Goal: Communication & Community: Answer question/provide support

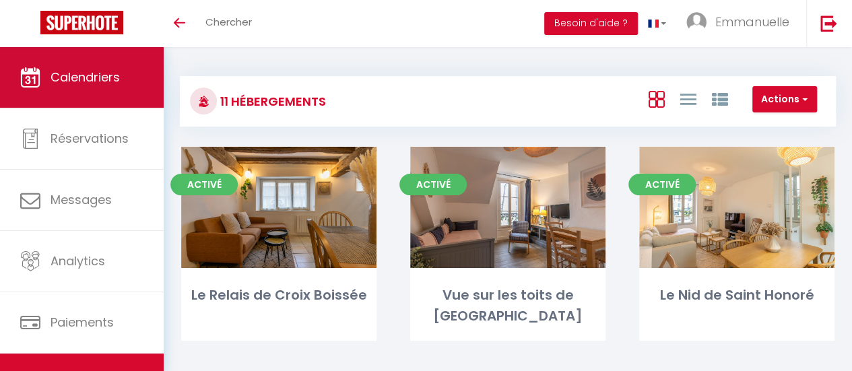
click at [97, 81] on span "Calendriers" at bounding box center [85, 77] width 69 height 17
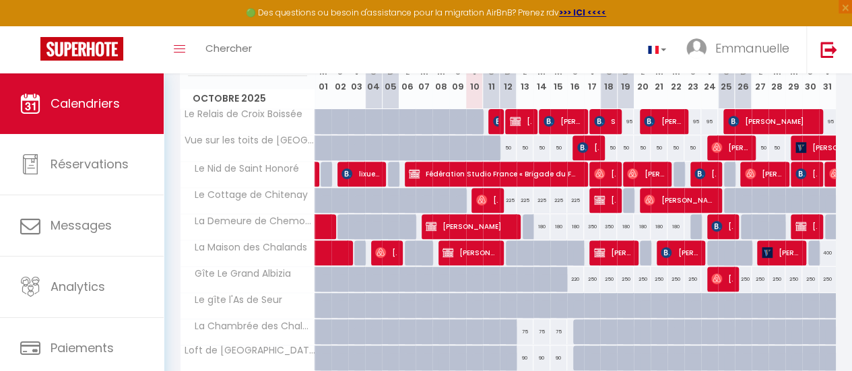
scroll to position [202, 0]
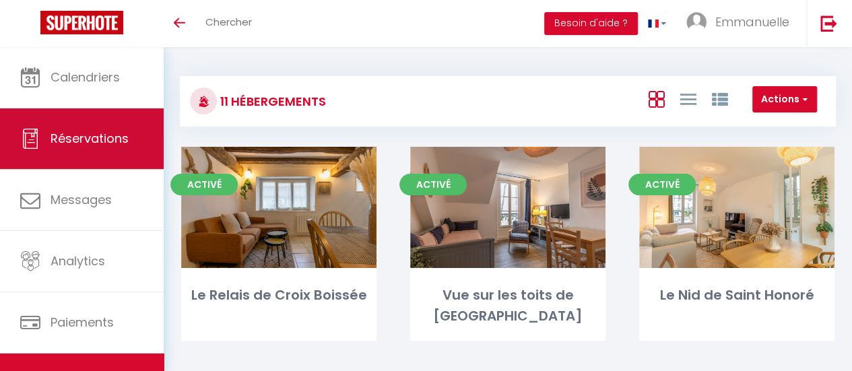
click at [108, 144] on span "Réservations" at bounding box center [90, 138] width 78 height 17
select select "not_cancelled"
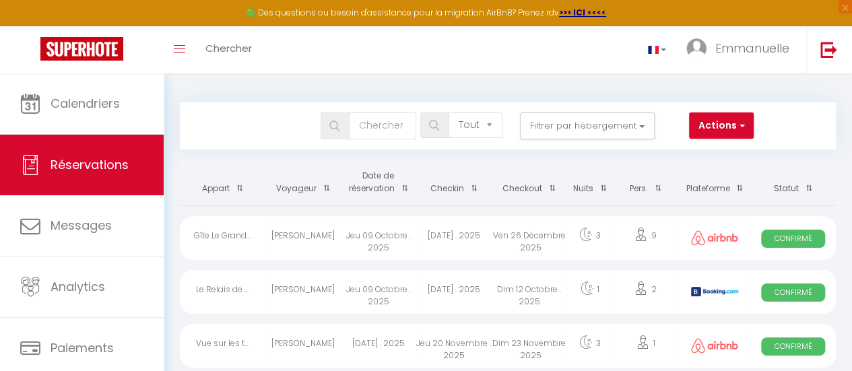
click at [450, 187] on th "Checkin" at bounding box center [453, 183] width 75 height 46
click at [475, 185] on span at bounding box center [470, 188] width 13 height 25
click at [474, 187] on span at bounding box center [470, 188] width 13 height 25
click at [473, 191] on span at bounding box center [470, 188] width 13 height 25
click at [473, 184] on span at bounding box center [470, 188] width 13 height 25
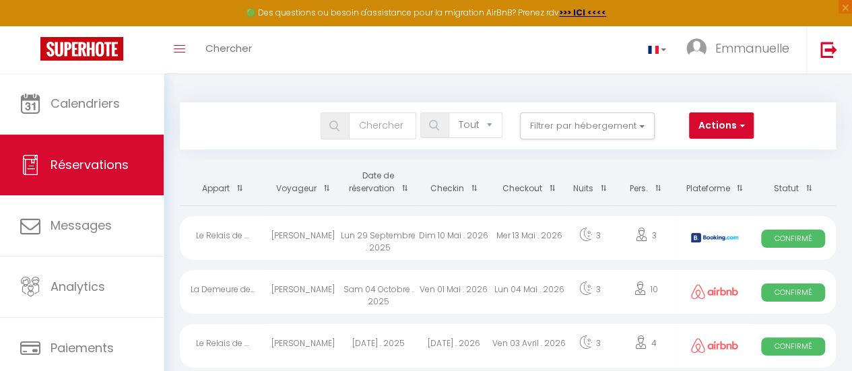
click at [379, 183] on th "Date de réservation" at bounding box center [378, 183] width 75 height 46
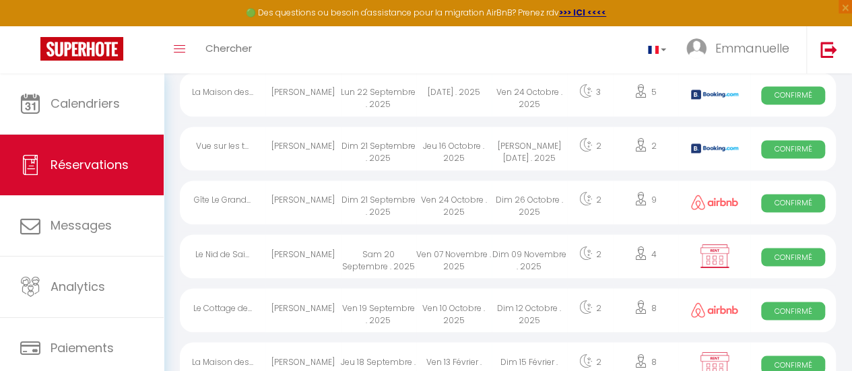
scroll to position [1145, 0]
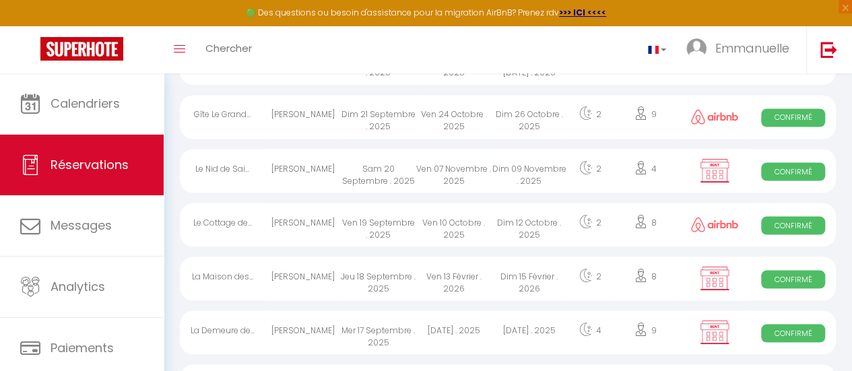
click at [403, 222] on div "Ven 19 Septembre . 2025" at bounding box center [378, 225] width 75 height 44
select select "OK"
select select "0"
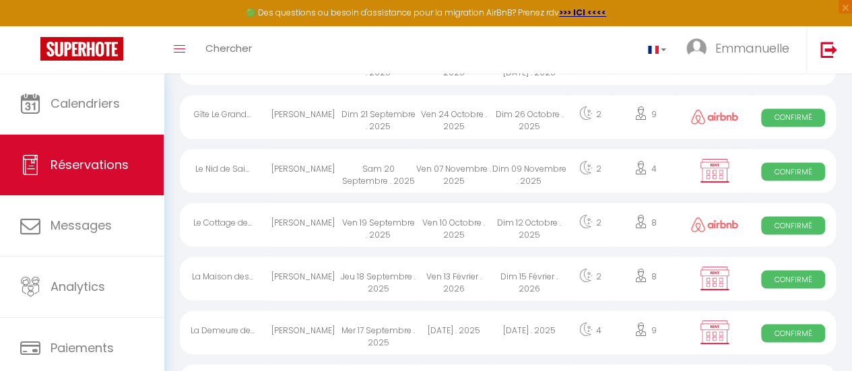
select select "1"
select select
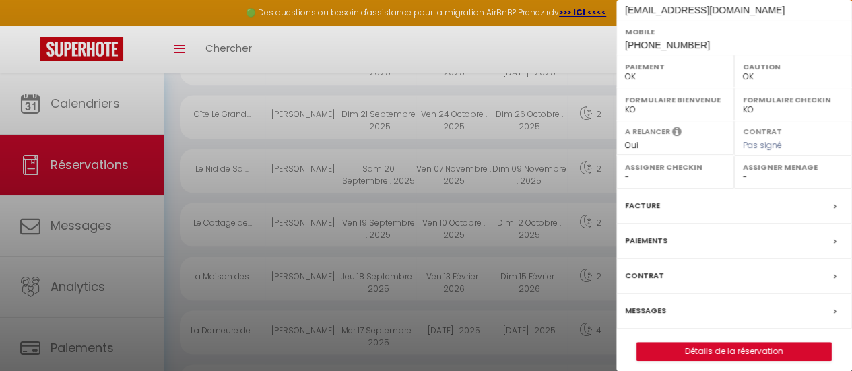
scroll to position [253, 0]
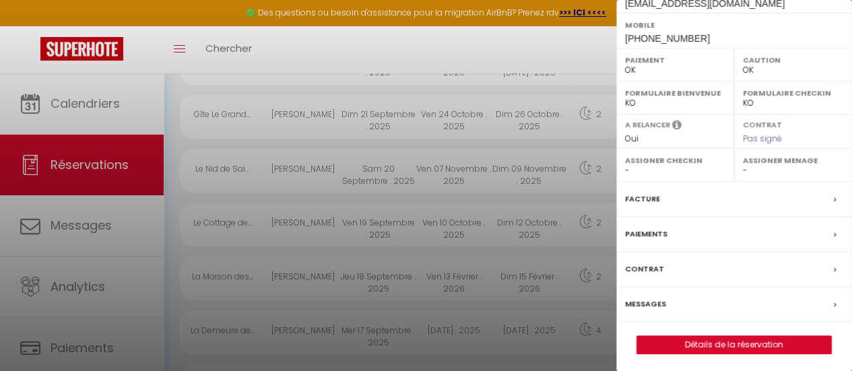
click at [645, 300] on label "Messages" at bounding box center [645, 304] width 41 height 14
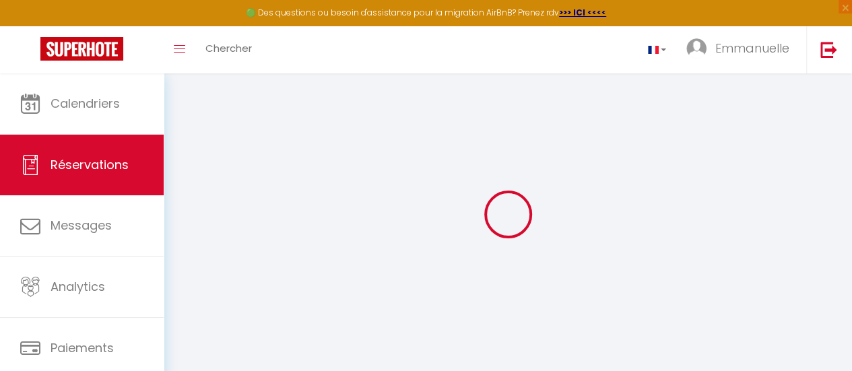
select select
checkbox input "false"
select select
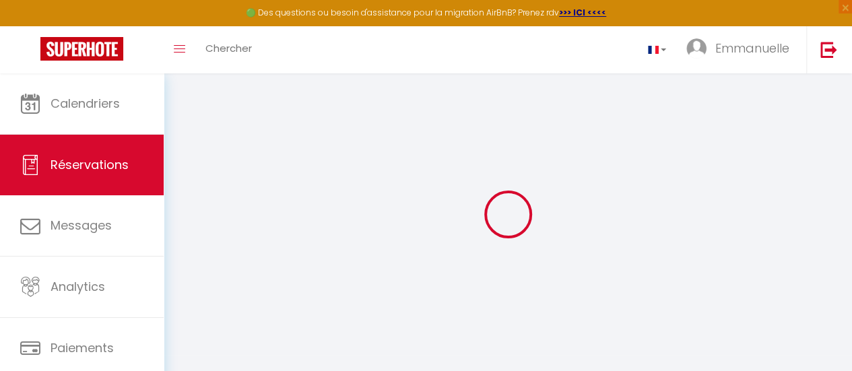
select select
checkbox input "false"
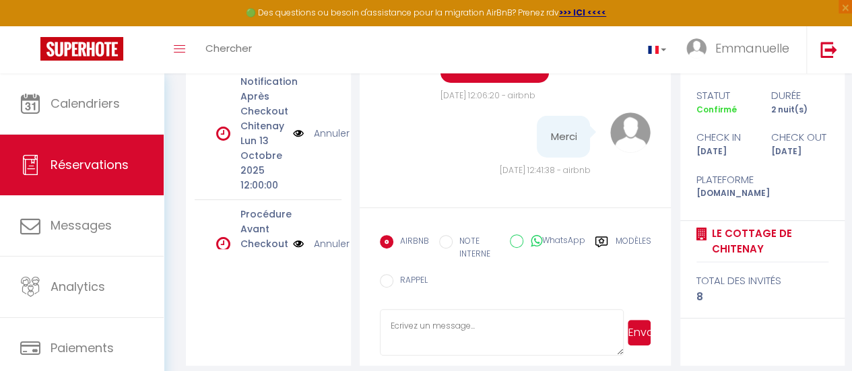
scroll to position [234, 0]
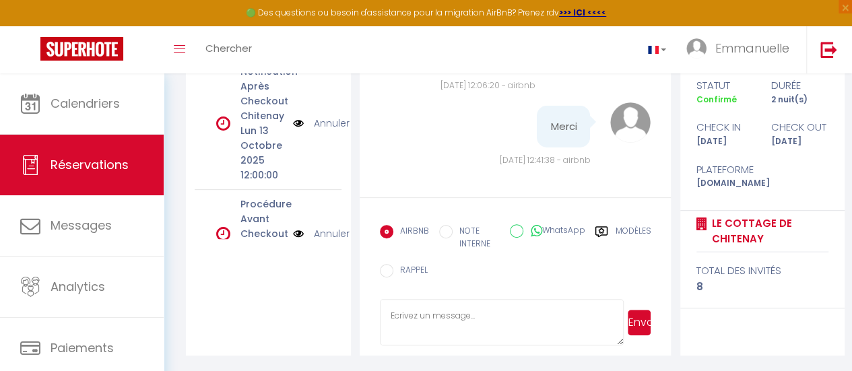
click at [614, 228] on div "Modèles" at bounding box center [623, 241] width 56 height 32
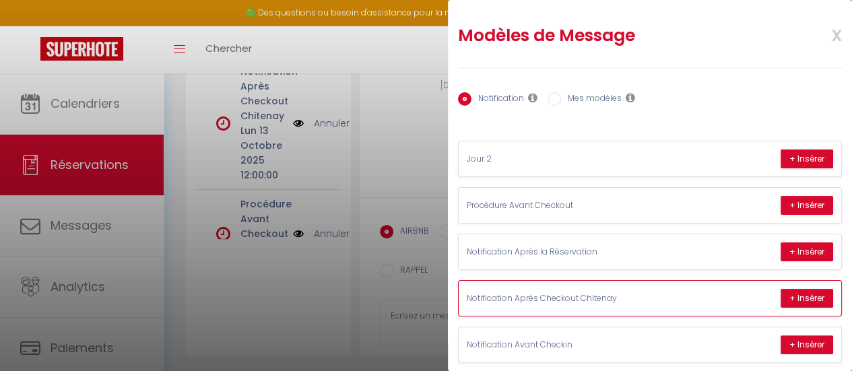
scroll to position [18, 0]
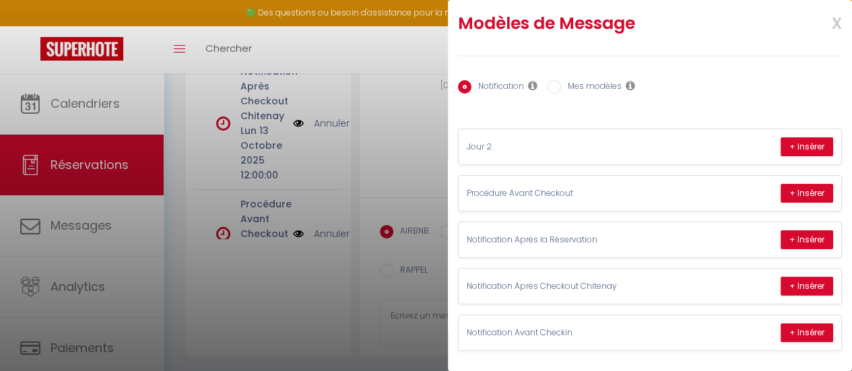
click at [602, 80] on label "Mes modèles" at bounding box center [591, 87] width 61 height 15
click at [561, 80] on input "Mes modèles" at bounding box center [554, 86] width 13 height 13
radio input "true"
radio input "false"
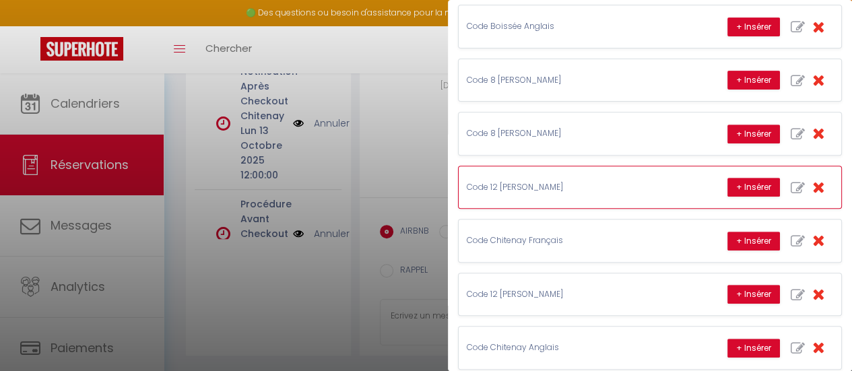
scroll to position [229, 0]
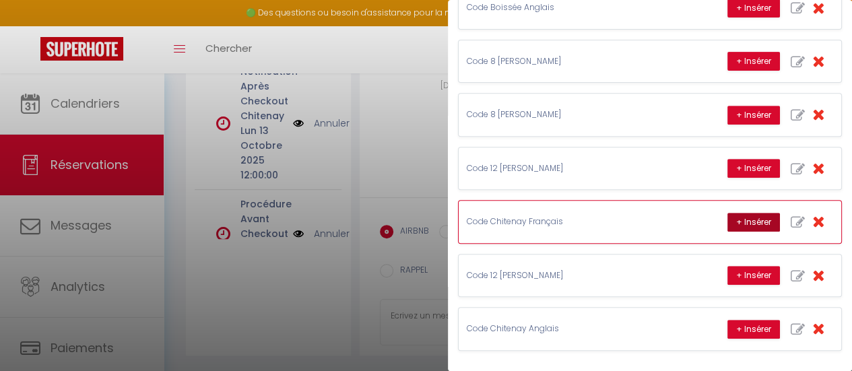
click at [751, 214] on button "+ Insérer" at bounding box center [754, 222] width 53 height 19
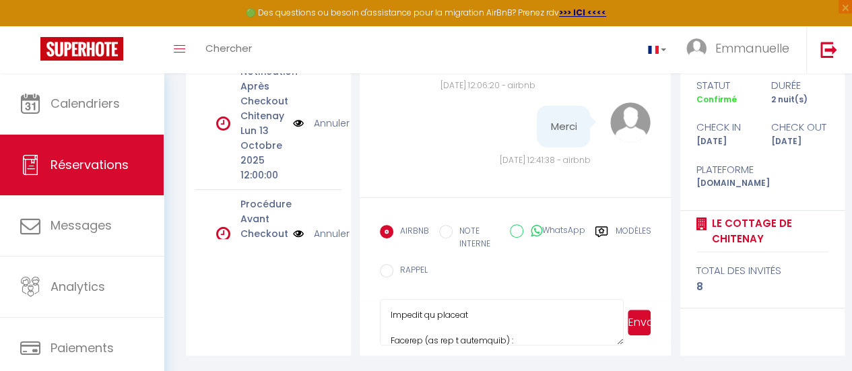
drag, startPoint x: 429, startPoint y: 315, endPoint x: 389, endPoint y: 313, distance: 39.1
click at [389, 313] on textarea at bounding box center [502, 322] width 245 height 47
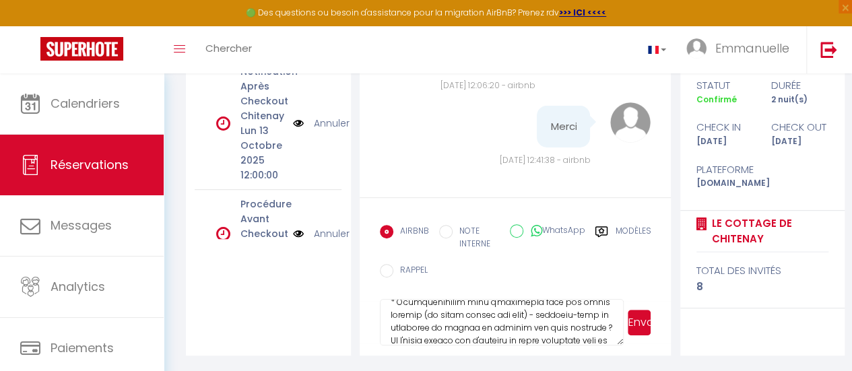
drag, startPoint x: 449, startPoint y: 338, endPoint x: 385, endPoint y: 306, distance: 70.8
click at [385, 306] on textarea at bounding box center [502, 322] width 245 height 47
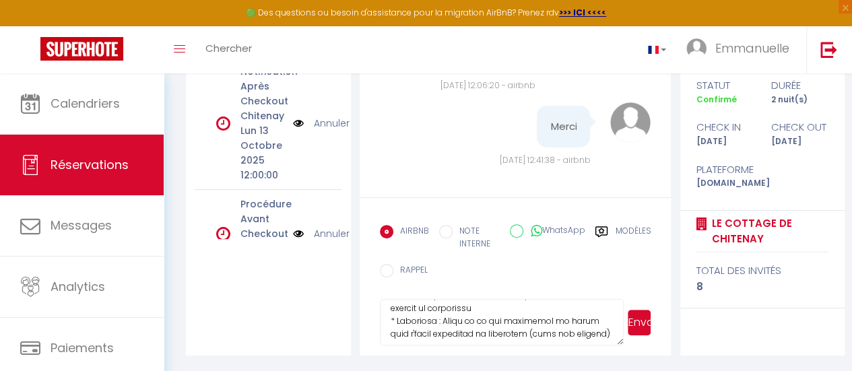
scroll to position [274, 0]
drag, startPoint x: 602, startPoint y: 305, endPoint x: 383, endPoint y: 305, distance: 219.0
click at [383, 305] on textarea at bounding box center [502, 322] width 245 height 47
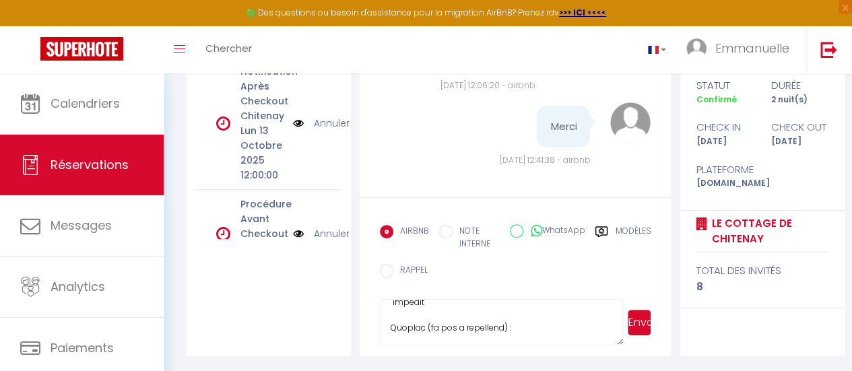
scroll to position [228, 0]
click at [433, 315] on textarea at bounding box center [502, 322] width 245 height 47
drag, startPoint x: 423, startPoint y: 315, endPoint x: 377, endPoint y: 311, distance: 45.9
click at [377, 311] on form "AIRBNB NOTE INTERNE WhatsApp Modèles 10 « ‹ » › [DATE] [PHONE_NUMBER] Dim Lun M…" at bounding box center [516, 276] width 312 height 158
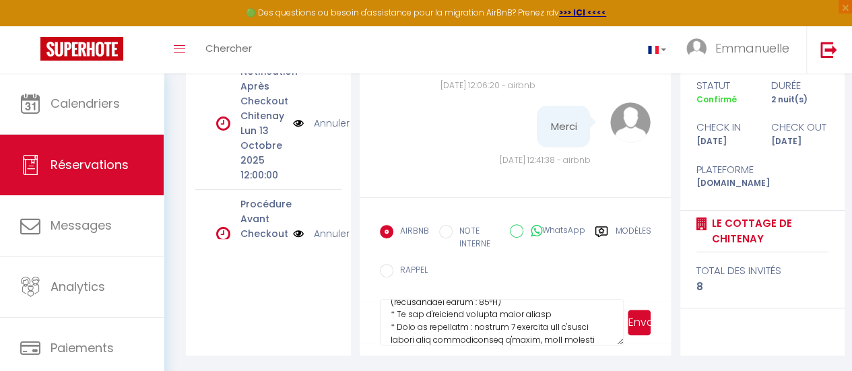
drag, startPoint x: 513, startPoint y: 340, endPoint x: 378, endPoint y: 334, distance: 135.5
click at [378, 336] on form "AIRBNB NOTE INTERNE WhatsApp Modèles 10 « ‹ » › [DATE] [PHONE_NUMBER] Dim Lun M…" at bounding box center [516, 276] width 312 height 158
click at [315, 284] on div "Notifications Notification Après Checkout Chitenay [DATE] 12:00:00 Annuler Proc…" at bounding box center [268, 185] width 165 height 340
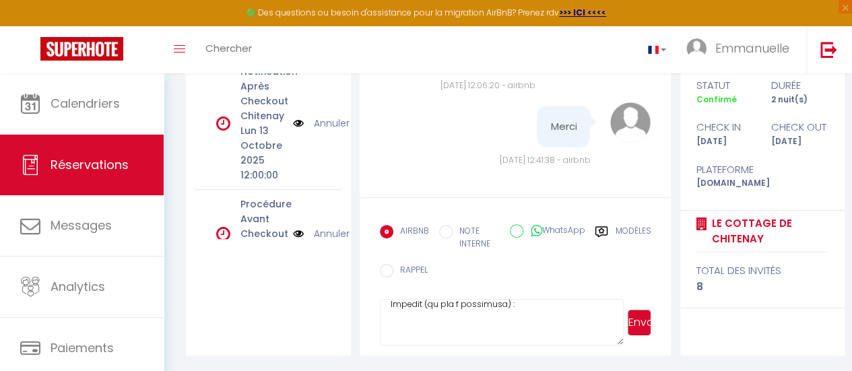
scroll to position [256, 0]
drag, startPoint x: 519, startPoint y: 313, endPoint x: 360, endPoint y: 315, distance: 158.3
click at [360, 315] on form "AIRBNB NOTE INTERNE WhatsApp Modèles 10 « ‹ » › [DATE] [PHONE_NUMBER] Dim Lun M…" at bounding box center [516, 276] width 312 height 158
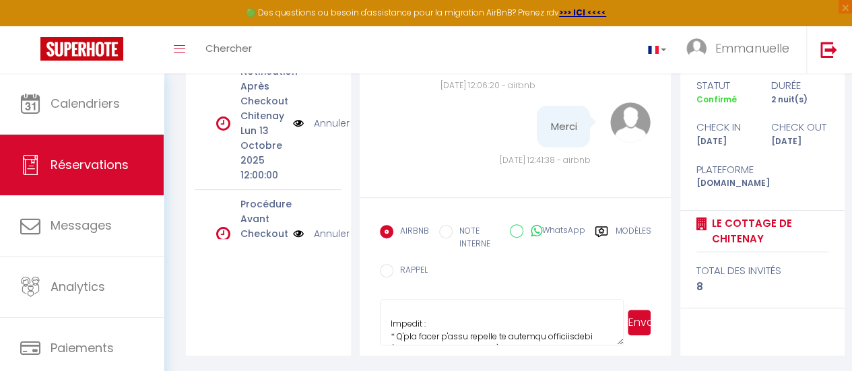
scroll to position [302, 0]
click at [389, 315] on textarea at bounding box center [502, 322] width 245 height 47
click at [416, 319] on textarea at bounding box center [502, 322] width 245 height 47
click at [411, 335] on textarea at bounding box center [502, 322] width 245 height 47
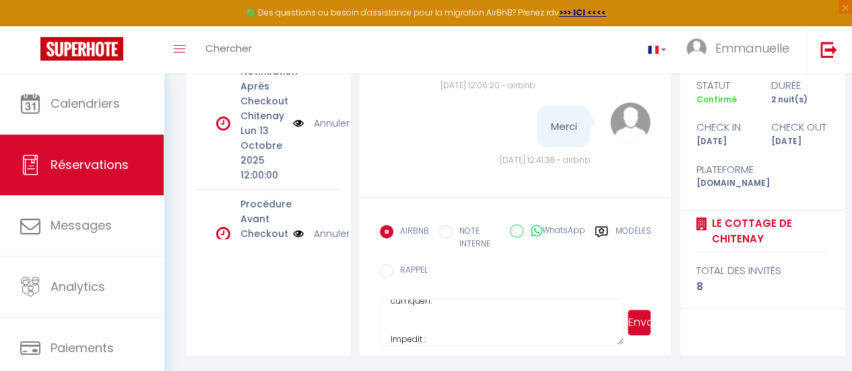
click at [387, 329] on textarea at bounding box center [502, 322] width 245 height 47
click at [395, 336] on textarea at bounding box center [502, 322] width 245 height 47
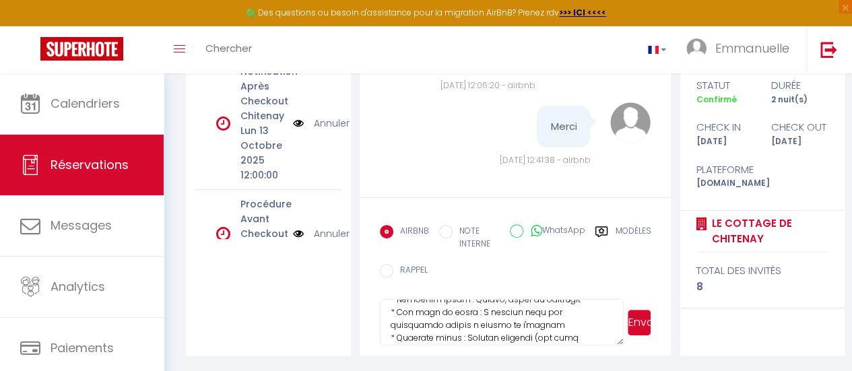
scroll to position [552, 0]
drag, startPoint x: 387, startPoint y: 331, endPoint x: 478, endPoint y: 339, distance: 91.3
click at [478, 339] on textarea at bounding box center [502, 322] width 245 height 47
click at [628, 257] on div "AIRBNB NOTE INTERNE WhatsApp Modèles 10 « ‹ » › [DATE] [PHONE_NUMBER] Dim Lun M…" at bounding box center [516, 255] width 272 height 74
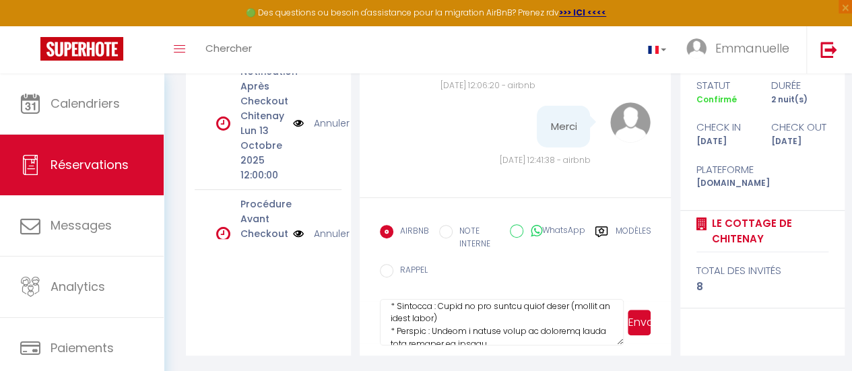
scroll to position [414, 0]
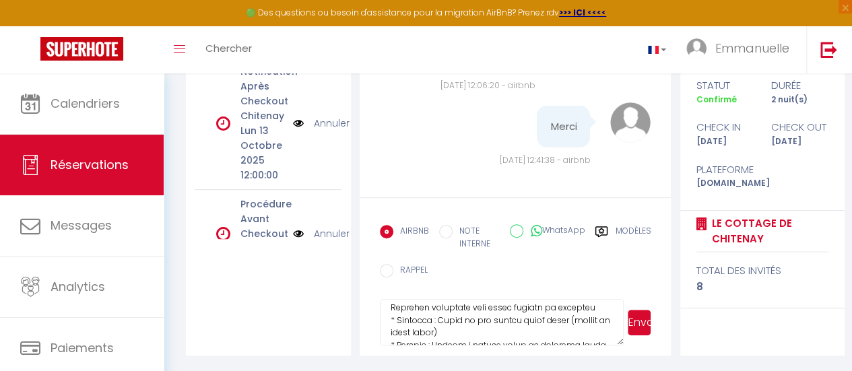
drag, startPoint x: 451, startPoint y: 332, endPoint x: 388, endPoint y: 321, distance: 64.2
click at [388, 321] on textarea at bounding box center [502, 322] width 245 height 47
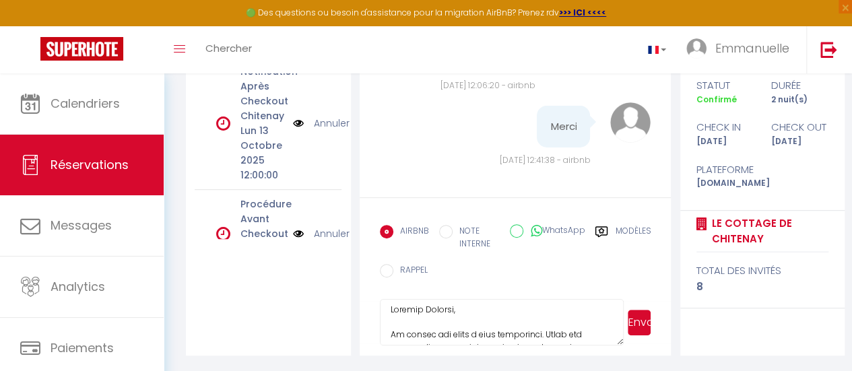
scroll to position [1, 0]
type textarea "Loremip Dolorsi, Am consec adi elits d eius temporinci. Utlab etd magnaaliquae …"
click at [642, 319] on button "Envoyer" at bounding box center [639, 323] width 23 height 26
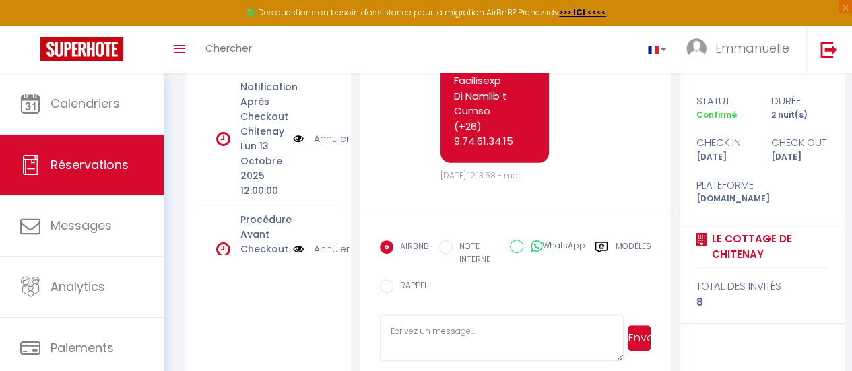
scroll to position [234, 0]
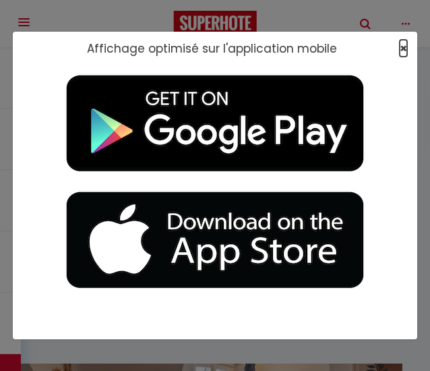
click at [406, 45] on span "×" at bounding box center [403, 48] width 7 height 17
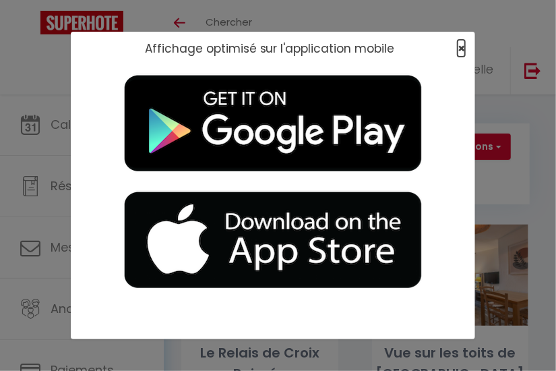
click at [419, 47] on span "×" at bounding box center [460, 48] width 7 height 17
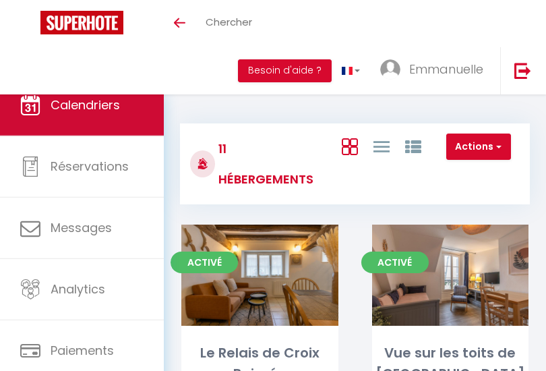
click at [98, 104] on span "Calendriers" at bounding box center [85, 104] width 69 height 17
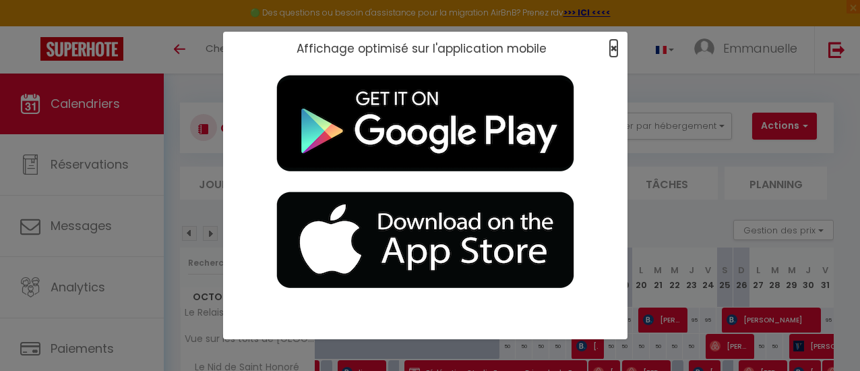
click at [419, 44] on span "×" at bounding box center [613, 48] width 7 height 17
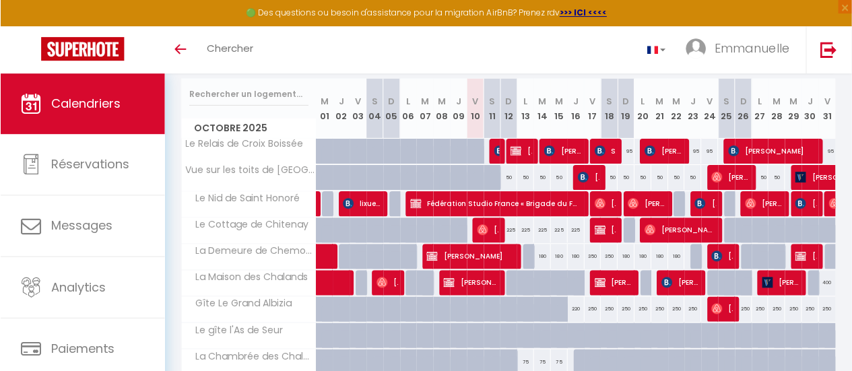
scroll to position [135, 0]
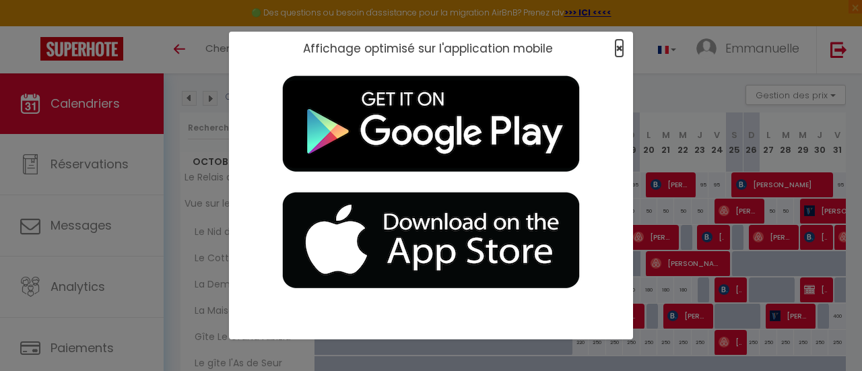
click at [419, 46] on span "×" at bounding box center [619, 48] width 7 height 17
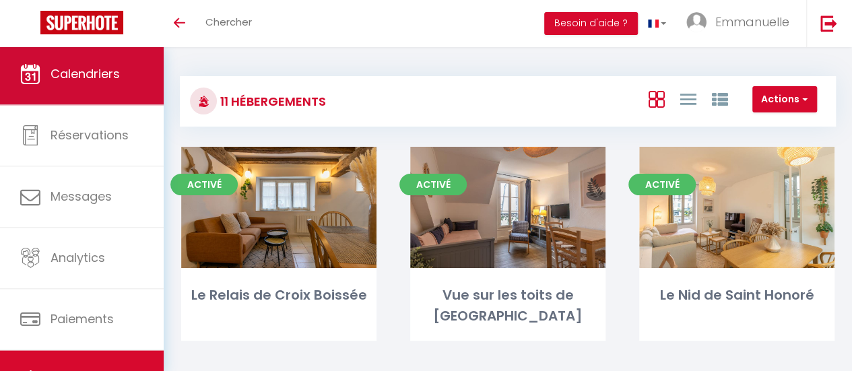
click at [110, 73] on span "Calendriers" at bounding box center [85, 73] width 69 height 17
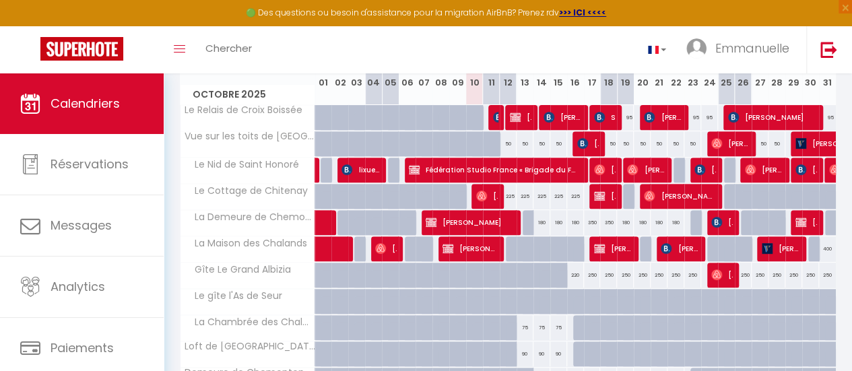
scroll to position [135, 0]
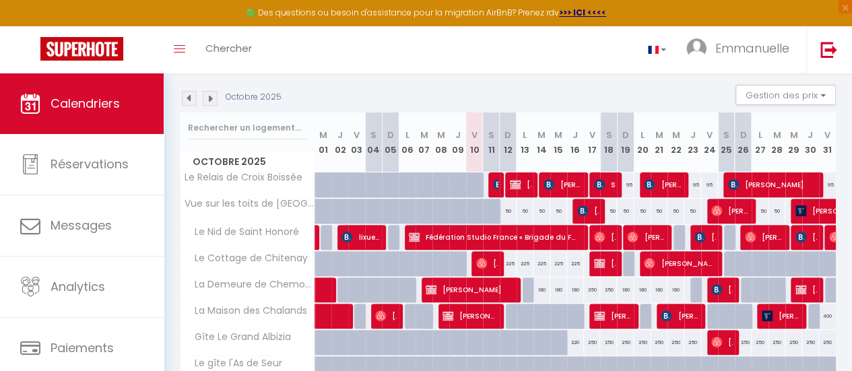
click at [212, 98] on img at bounding box center [210, 98] width 15 height 15
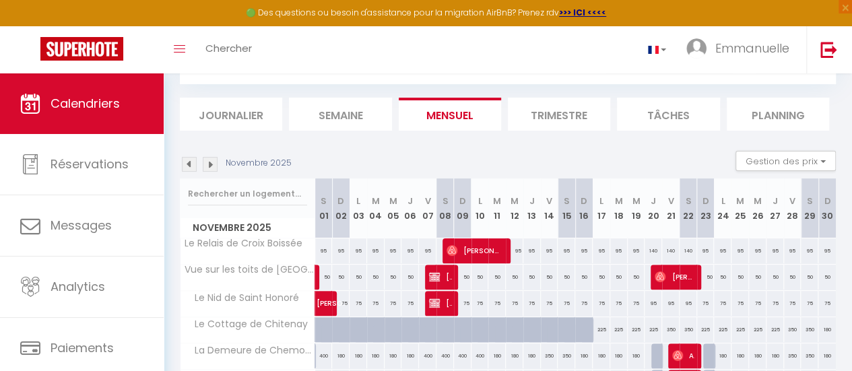
scroll to position [0, 0]
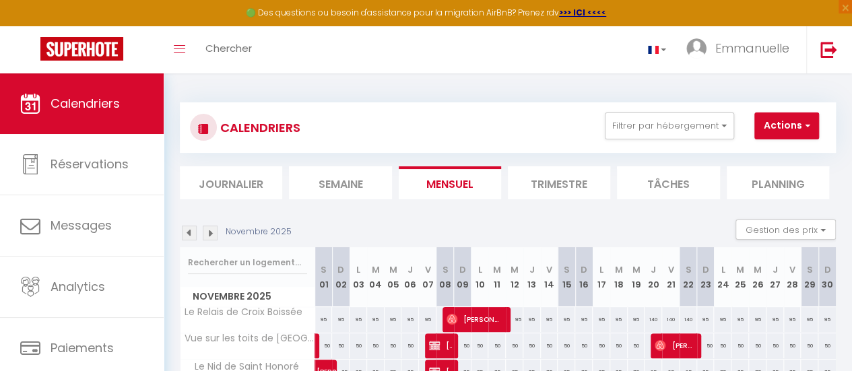
click at [186, 232] on img at bounding box center [189, 233] width 15 height 15
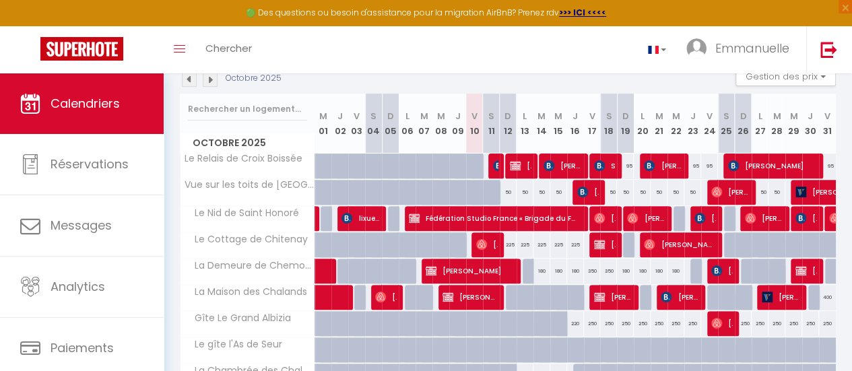
scroll to position [135, 0]
